Goal: Check status: Check status

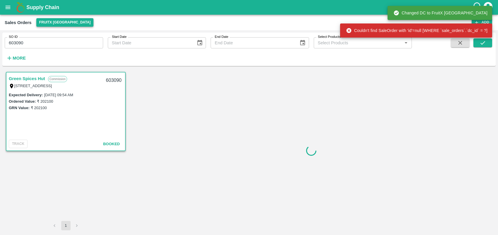
click at [66, 22] on button "FruitX [GEOGRAPHIC_DATA]" at bounding box center [64, 22] width 57 height 8
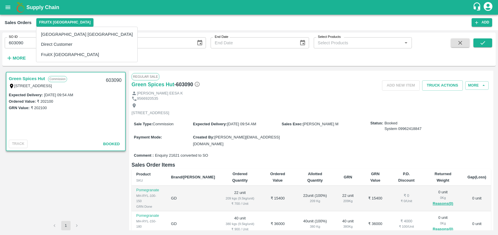
click at [301, 103] on div at bounding box center [249, 117] width 498 height 235
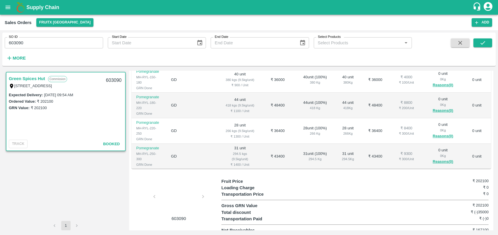
scroll to position [37, 0]
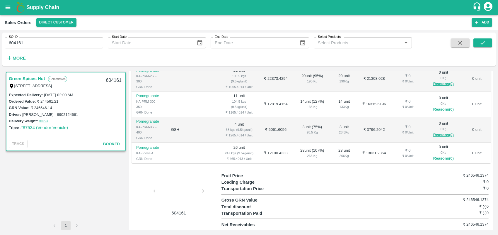
scroll to position [103, 0]
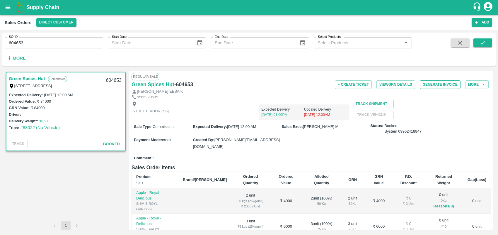
click at [437, 84] on button "Generate Invoice" at bounding box center [440, 84] width 41 height 8
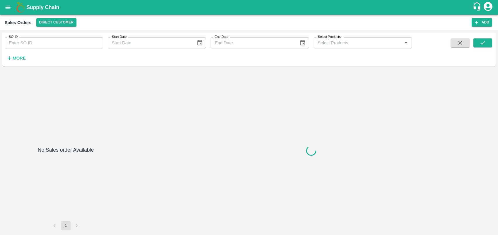
type input "605509"
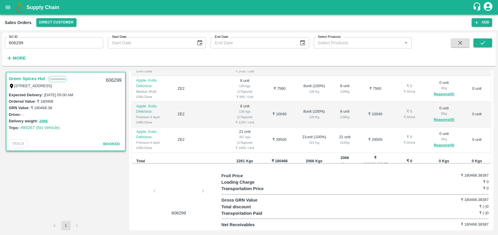
scroll to position [70, 0]
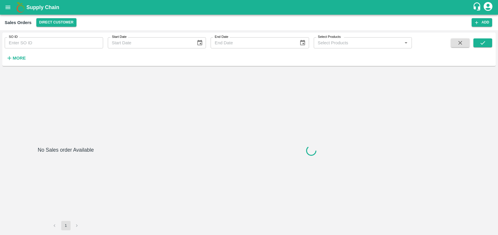
type input "606412"
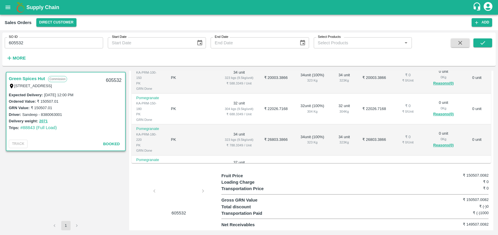
scroll to position [140, 0]
click at [490, 117] on div "Regular Sale TLB Closed Green Spices Hut - 605532 + Create Ticket View GRN Deta…" at bounding box center [311, 150] width 364 height 159
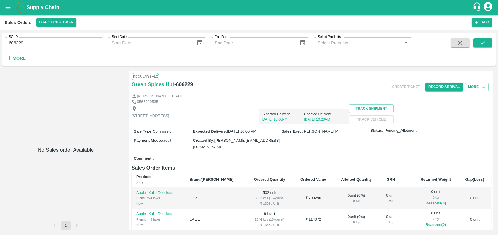
click at [436, 124] on div "Shop no 74, MADURAI MATTUTHAVANI FRUIT MARKET, Madurai, Madurai, Tamil Nadu, 62…" at bounding box center [312, 114] width 360 height 20
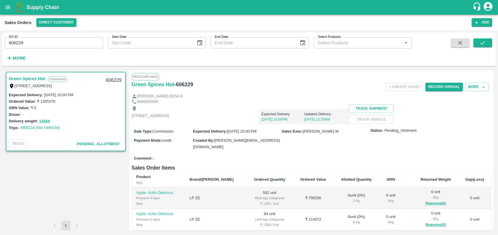
scroll to position [136, 0]
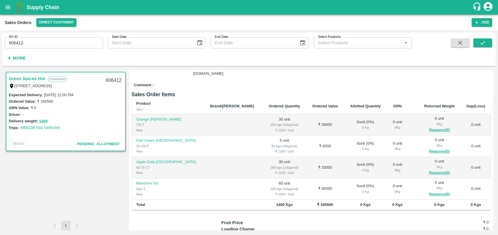
scroll to position [79, 0]
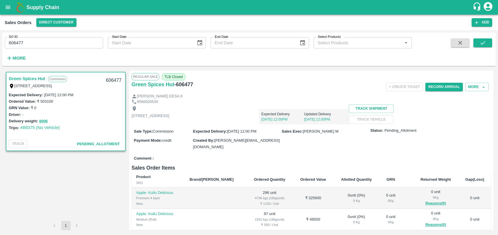
scroll to position [136, 0]
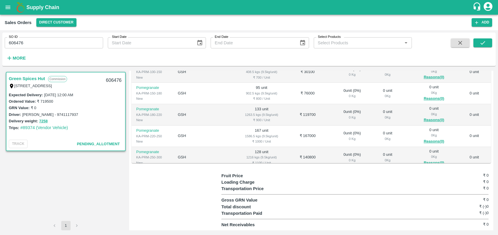
scroll to position [101, 0]
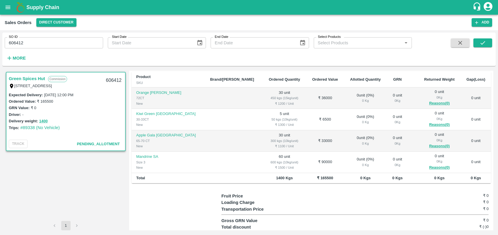
scroll to position [101, 0]
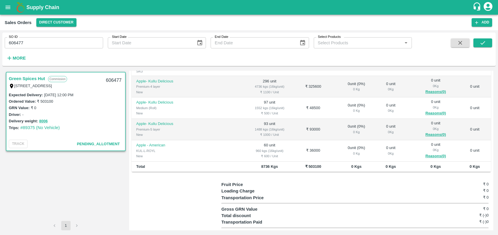
scroll to position [113, 0]
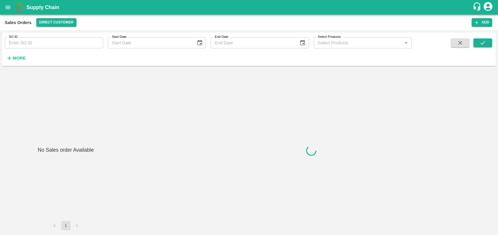
type input "606299"
